Goal: Information Seeking & Learning: Compare options

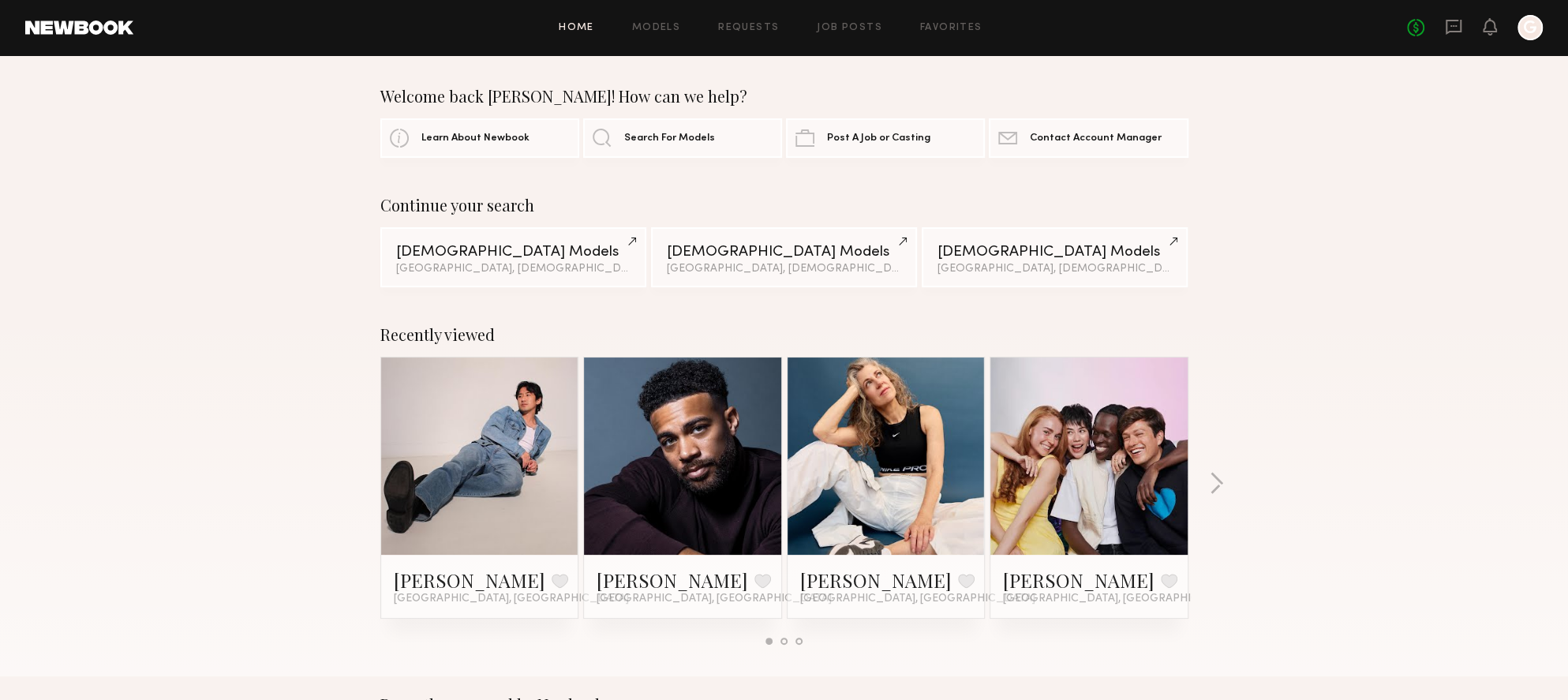
click at [661, 32] on div "Home Models Requests Job Posts Favorites Sign Out No fees up to $5,000 G" at bounding box center [837, 27] width 1409 height 26
click at [669, 26] on link "Models" at bounding box center [656, 27] width 48 height 10
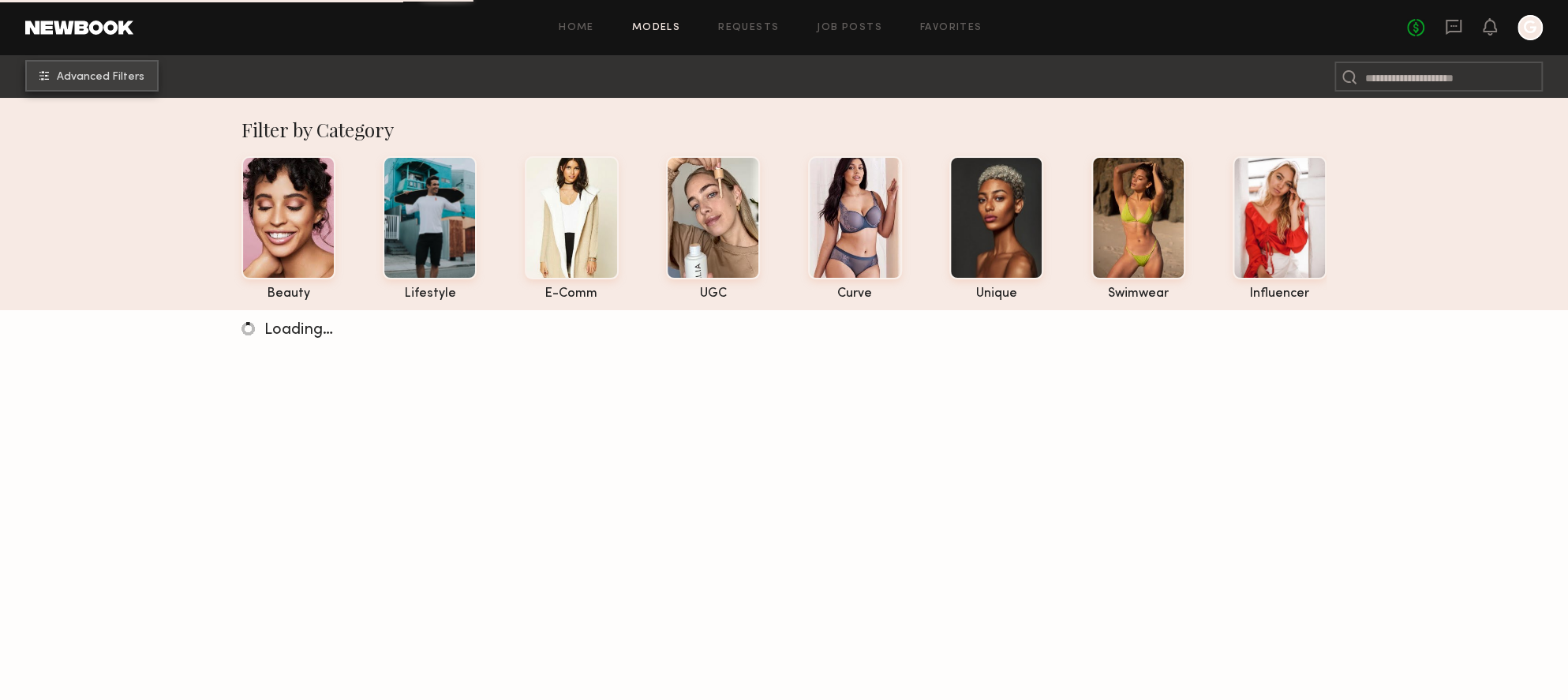
click at [124, 82] on button "Advanced Filters" at bounding box center [92, 76] width 133 height 32
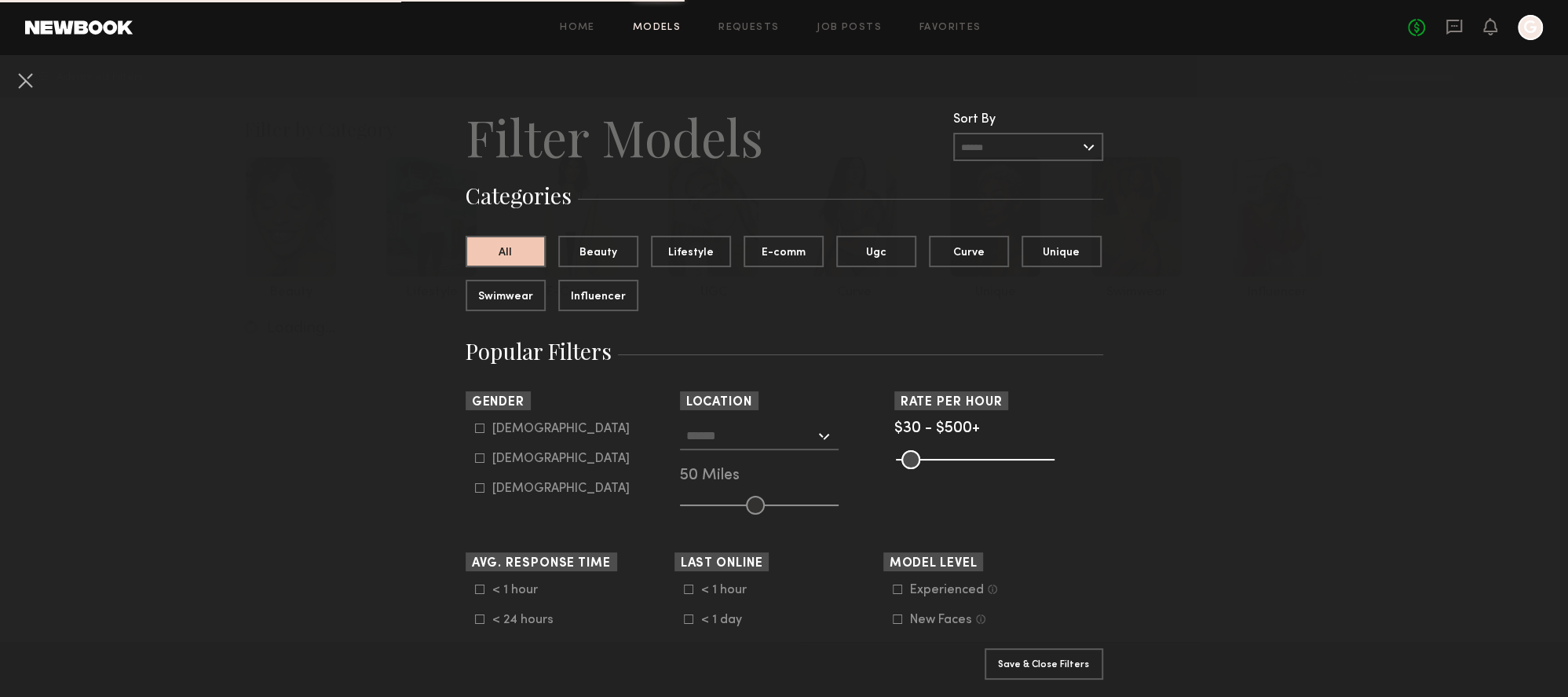
click at [475, 459] on icon at bounding box center [480, 458] width 9 height 9
type input "**"
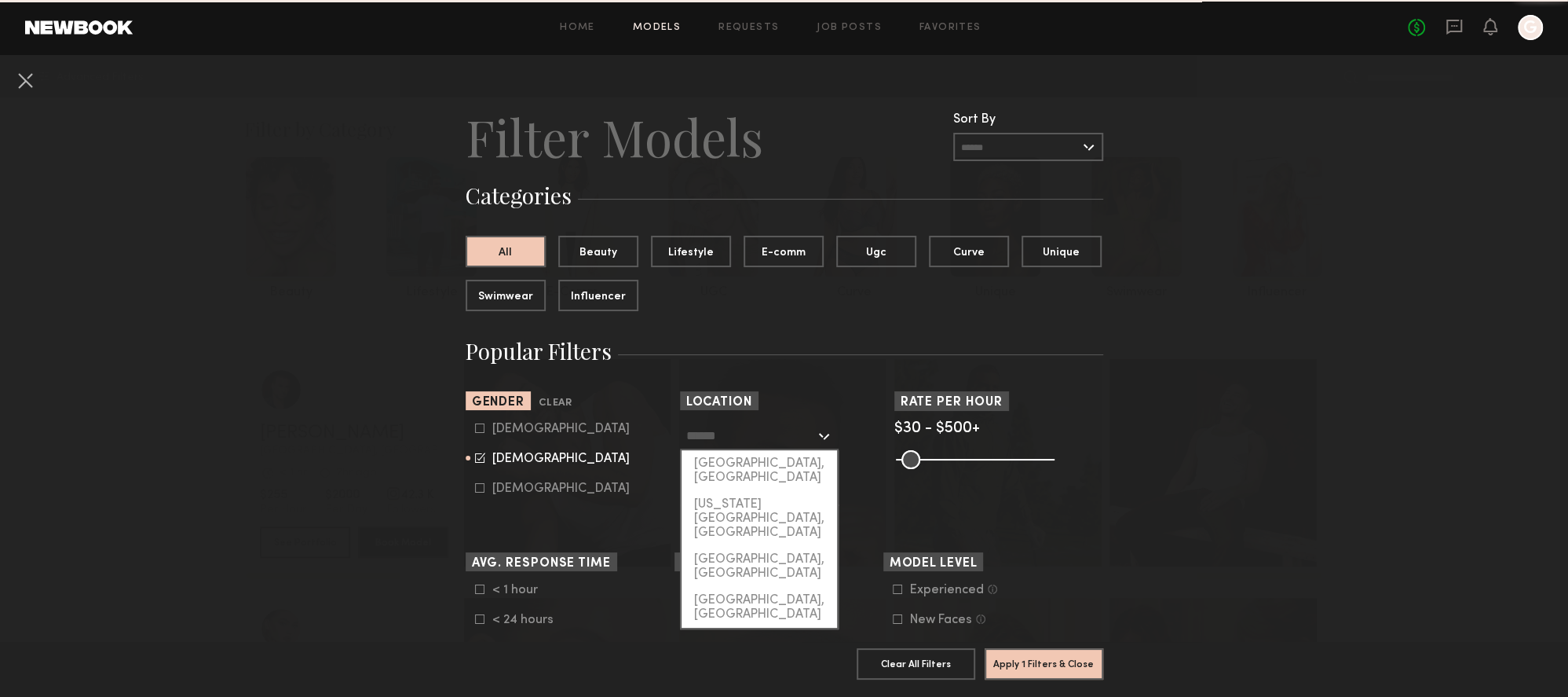
click at [760, 435] on input "text" at bounding box center [750, 434] width 129 height 26
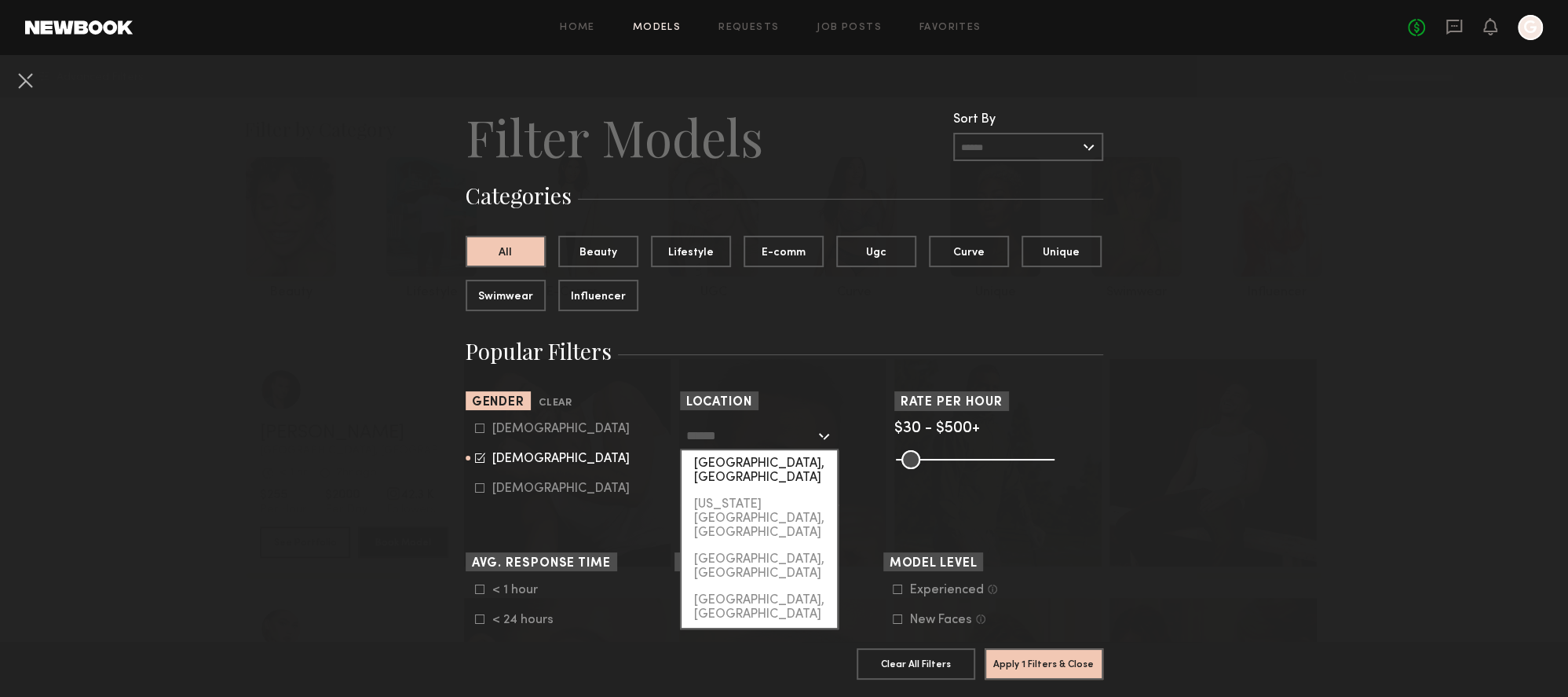
click at [749, 465] on div "[GEOGRAPHIC_DATA], [GEOGRAPHIC_DATA]" at bounding box center [759, 470] width 155 height 41
type input "**********"
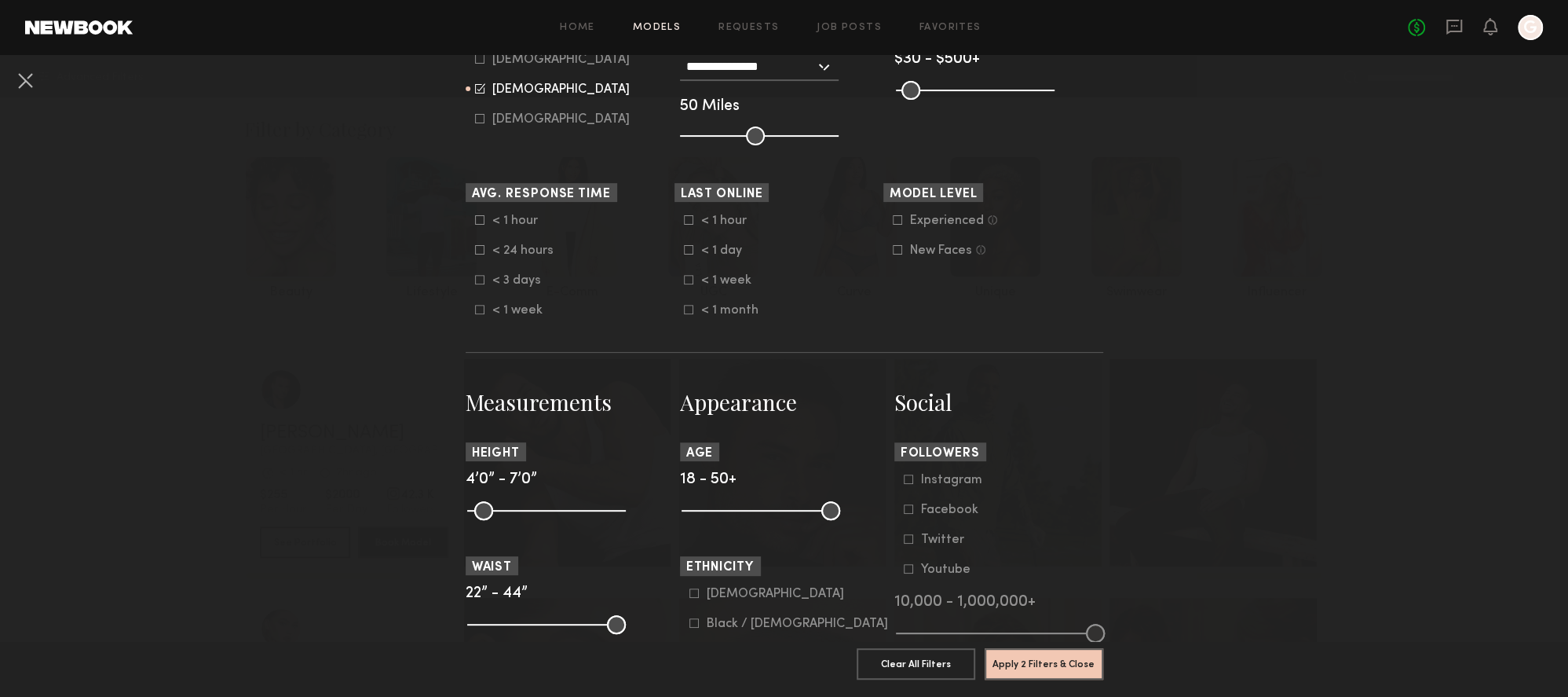
scroll to position [423, 0]
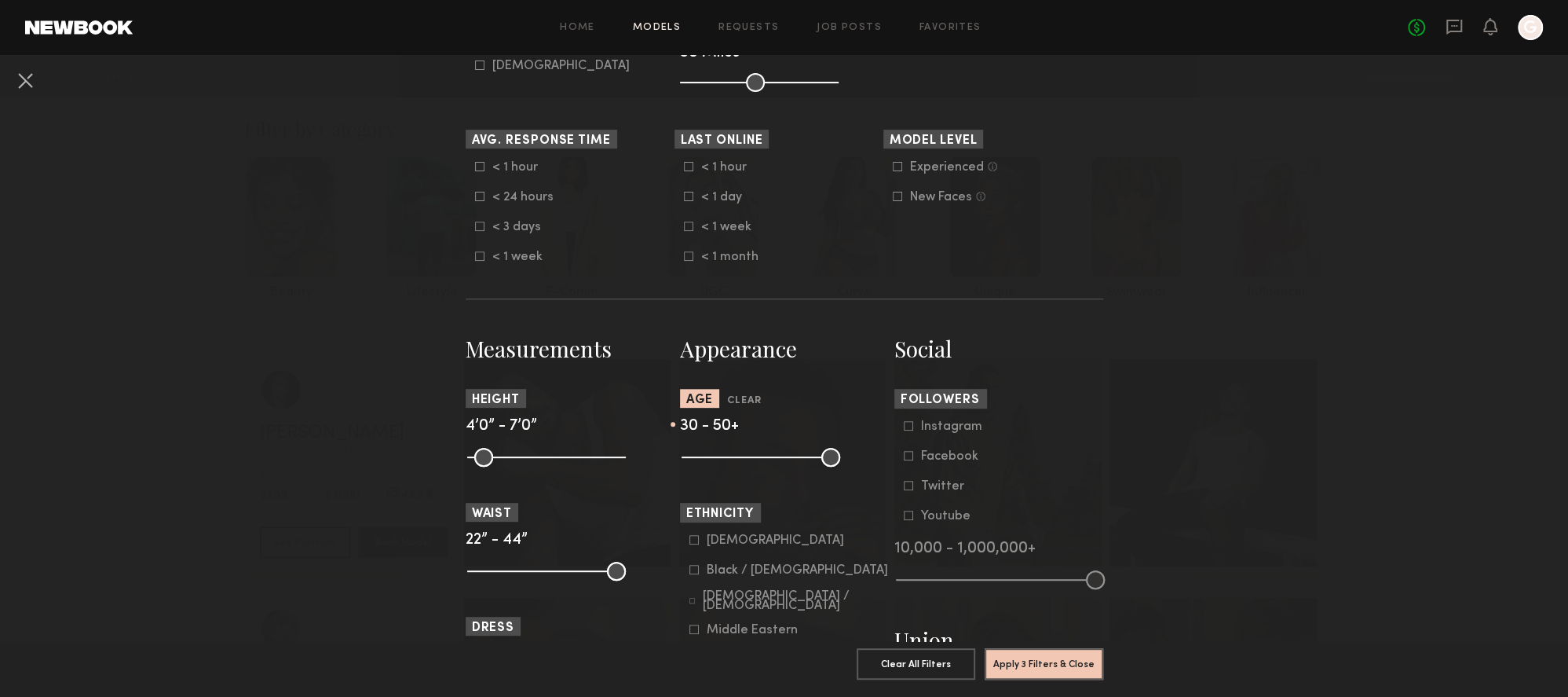
drag, startPoint x: 688, startPoint y: 459, endPoint x: 739, endPoint y: 459, distance: 51.0
type input "**"
click at [739, 459] on input "range" at bounding box center [760, 457] width 159 height 19
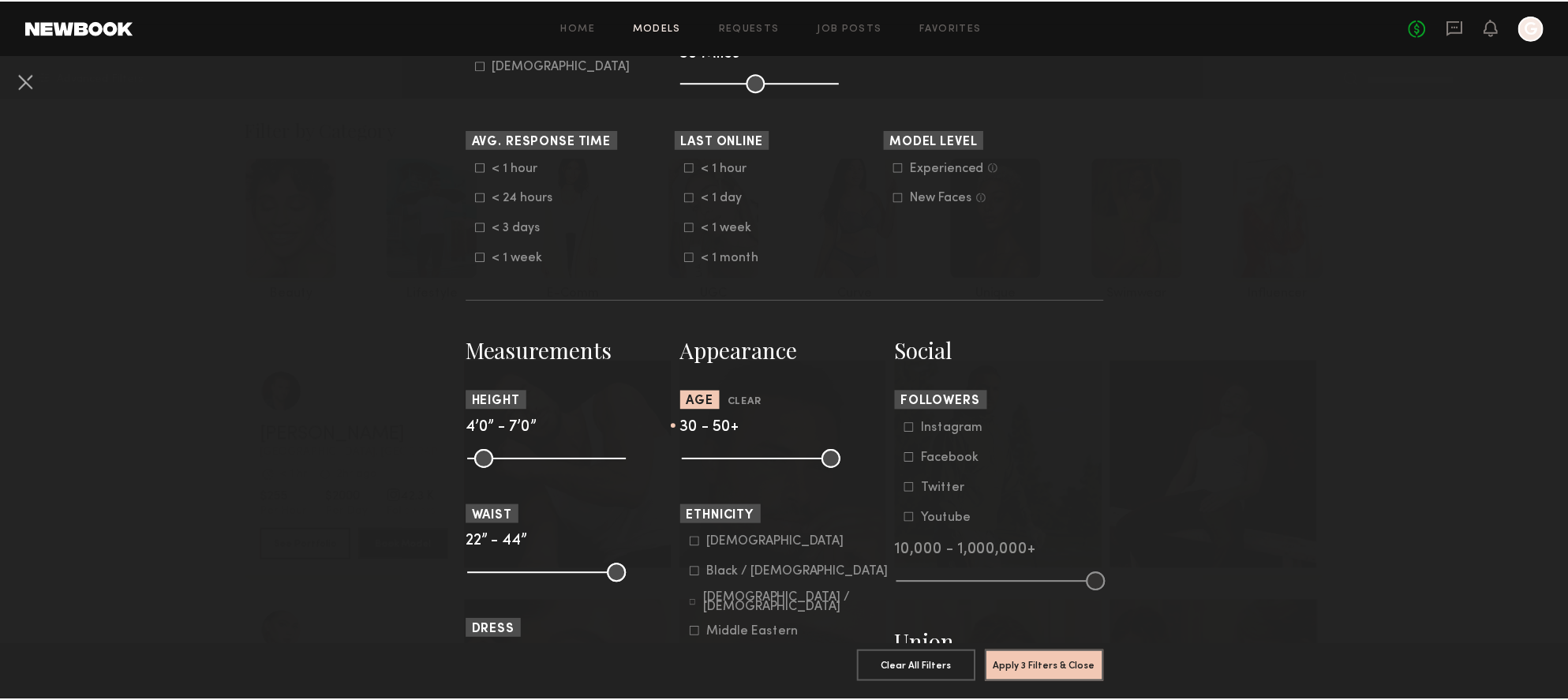
scroll to position [708, 0]
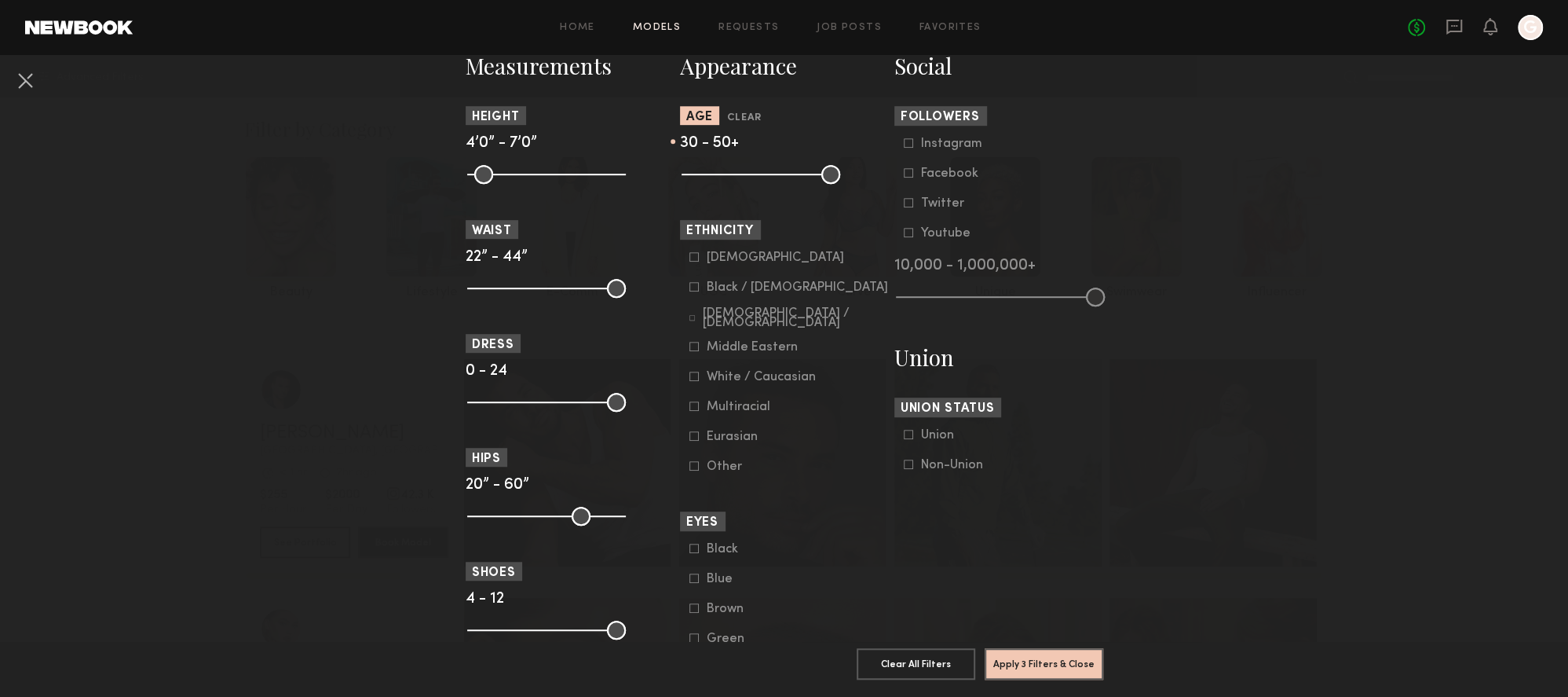
click at [690, 381] on icon at bounding box center [694, 376] width 9 height 9
click at [690, 410] on icon at bounding box center [694, 406] width 9 height 9
click at [693, 440] on icon at bounding box center [694, 436] width 9 height 9
click at [690, 471] on icon at bounding box center [694, 465] width 9 height 9
click at [692, 321] on icon at bounding box center [692, 318] width 6 height 6
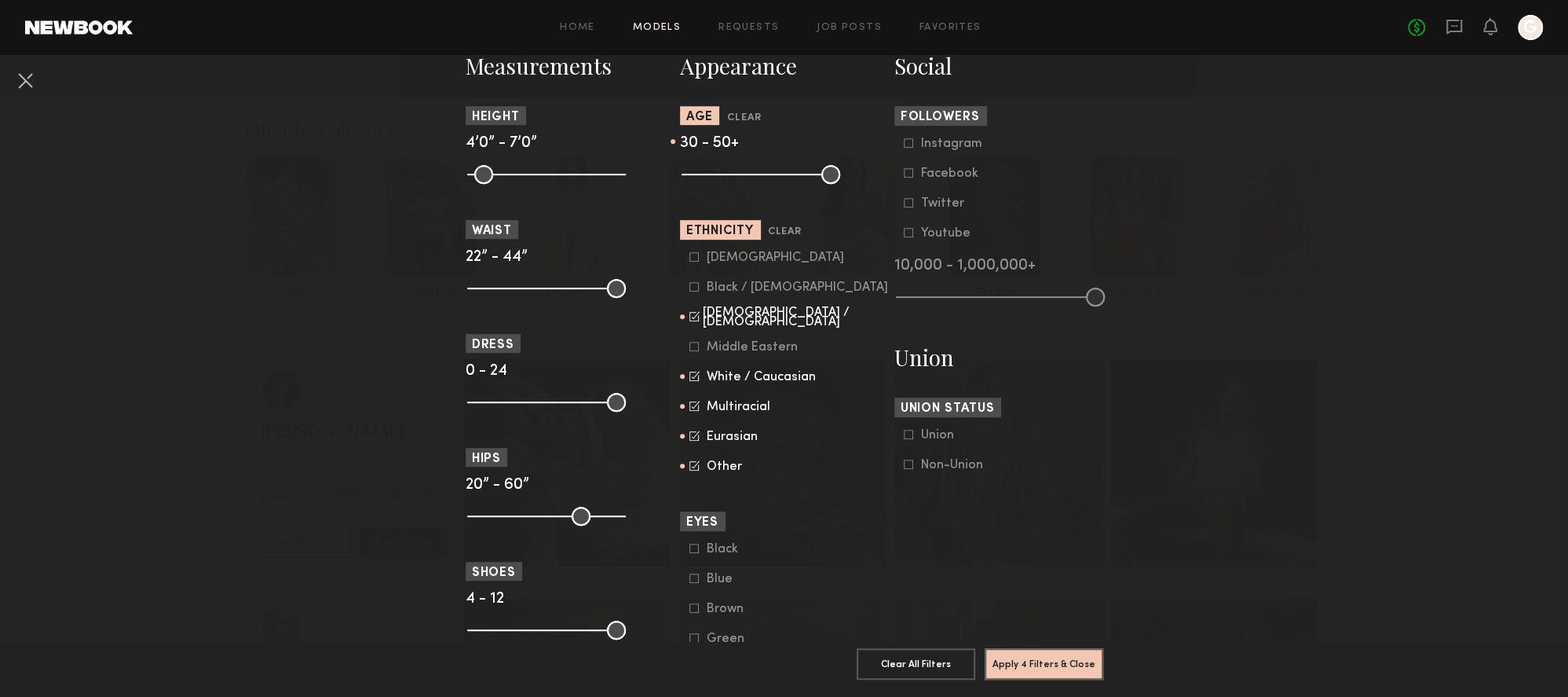
click at [690, 262] on icon at bounding box center [694, 256] width 9 height 9
click at [690, 350] on icon at bounding box center [694, 346] width 9 height 9
click at [1037, 654] on button "Apply 4 Filters & Close" at bounding box center [1044, 662] width 118 height 32
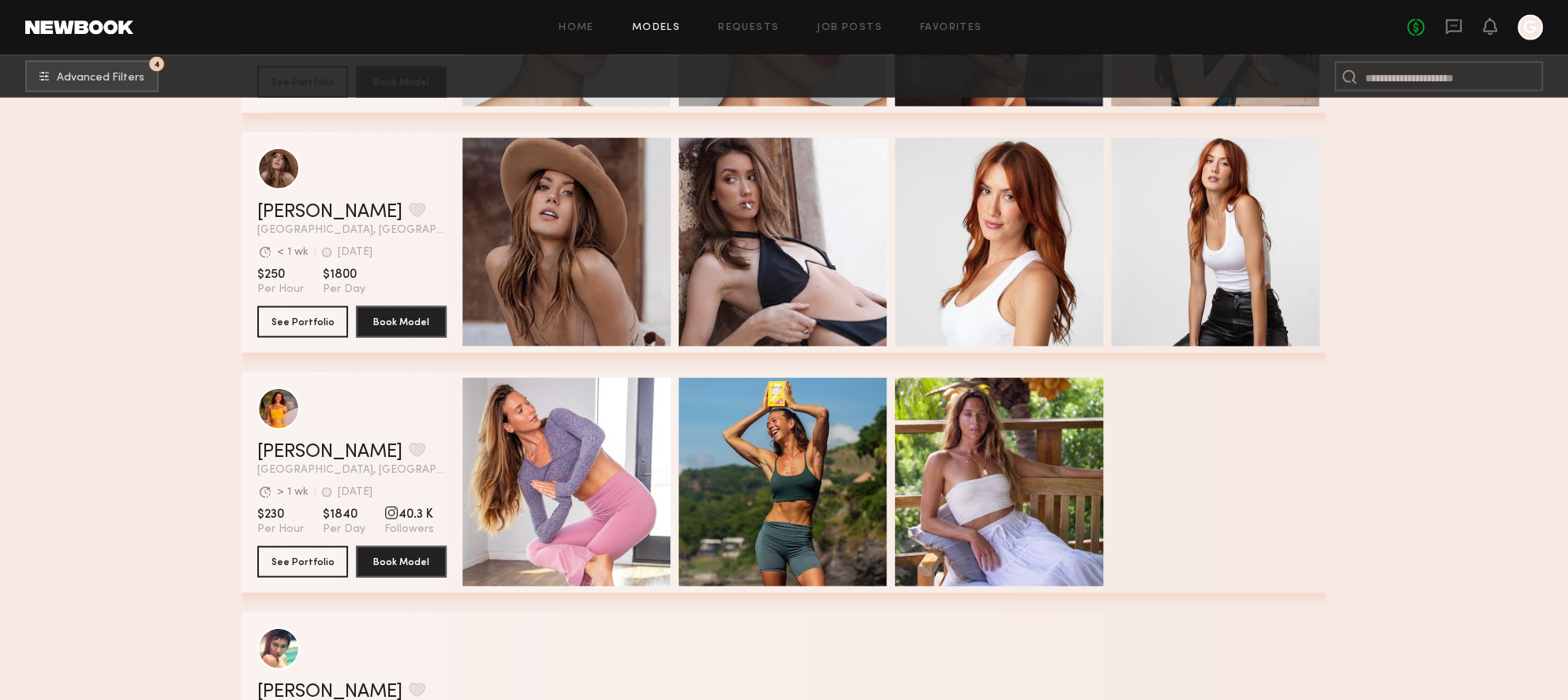
scroll to position [21582, 0]
